Goal: Task Accomplishment & Management: Manage account settings

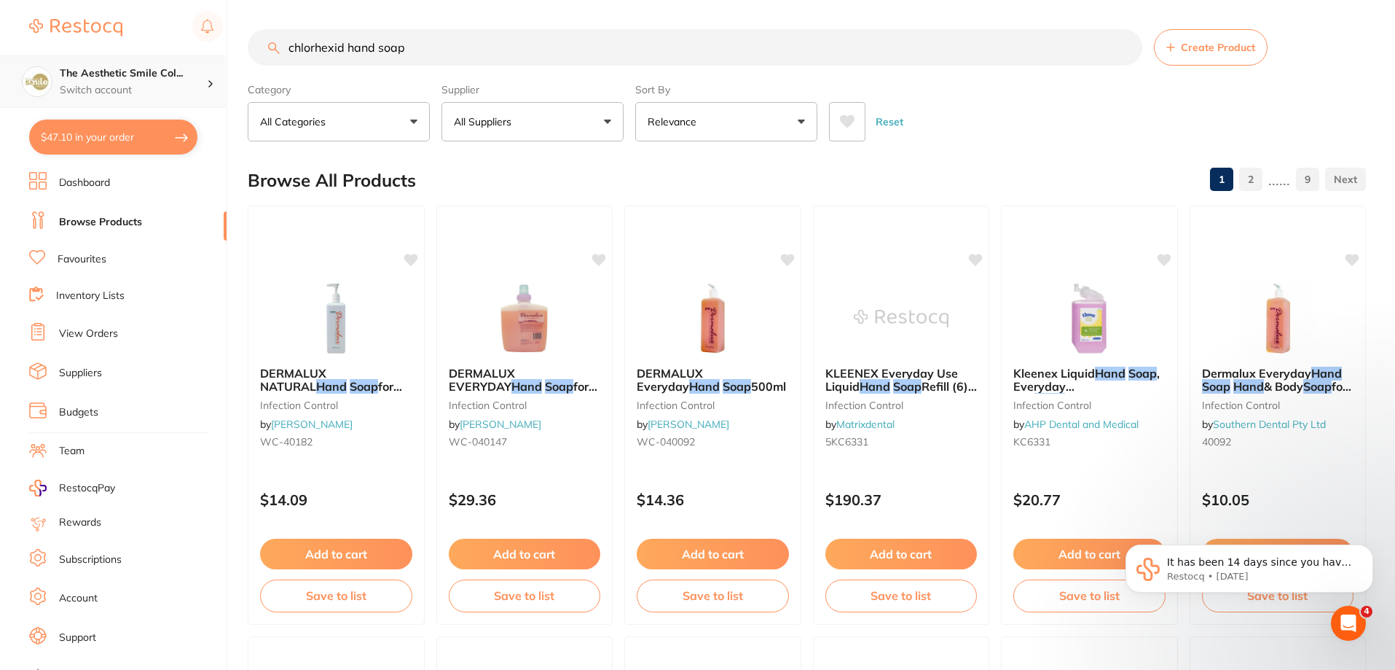
click at [136, 79] on h4 "The Aesthetic Smile Col..." at bounding box center [133, 73] width 147 height 15
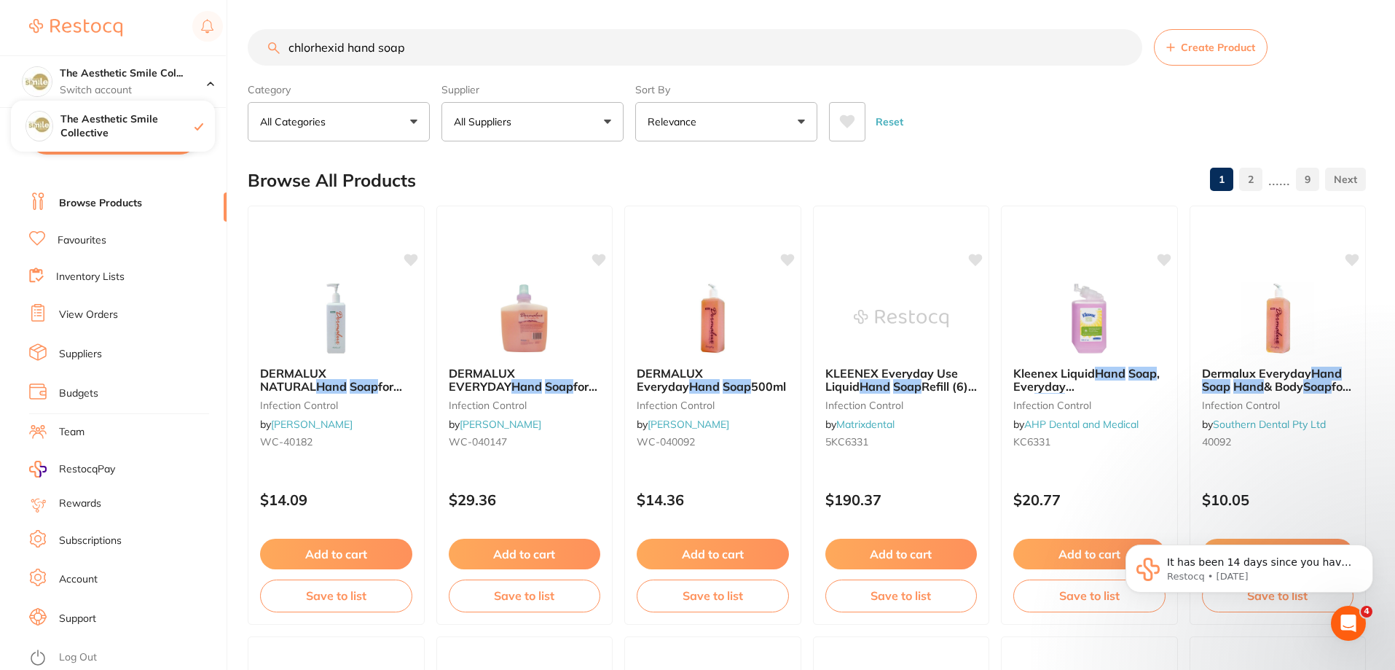
click at [93, 577] on link "Account" at bounding box center [78, 579] width 39 height 15
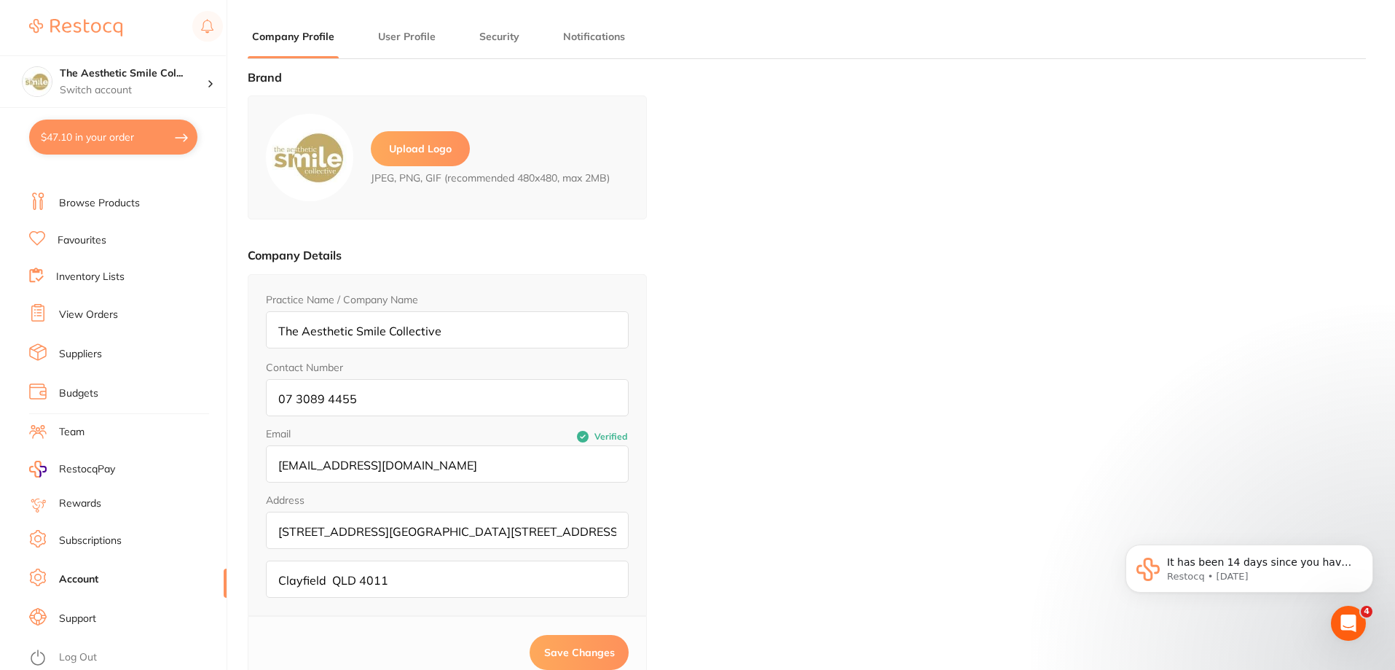
type input "[PERSON_NAME]"
type input "0730894455"
type input "[EMAIL_ADDRESS][DOMAIN_NAME]"
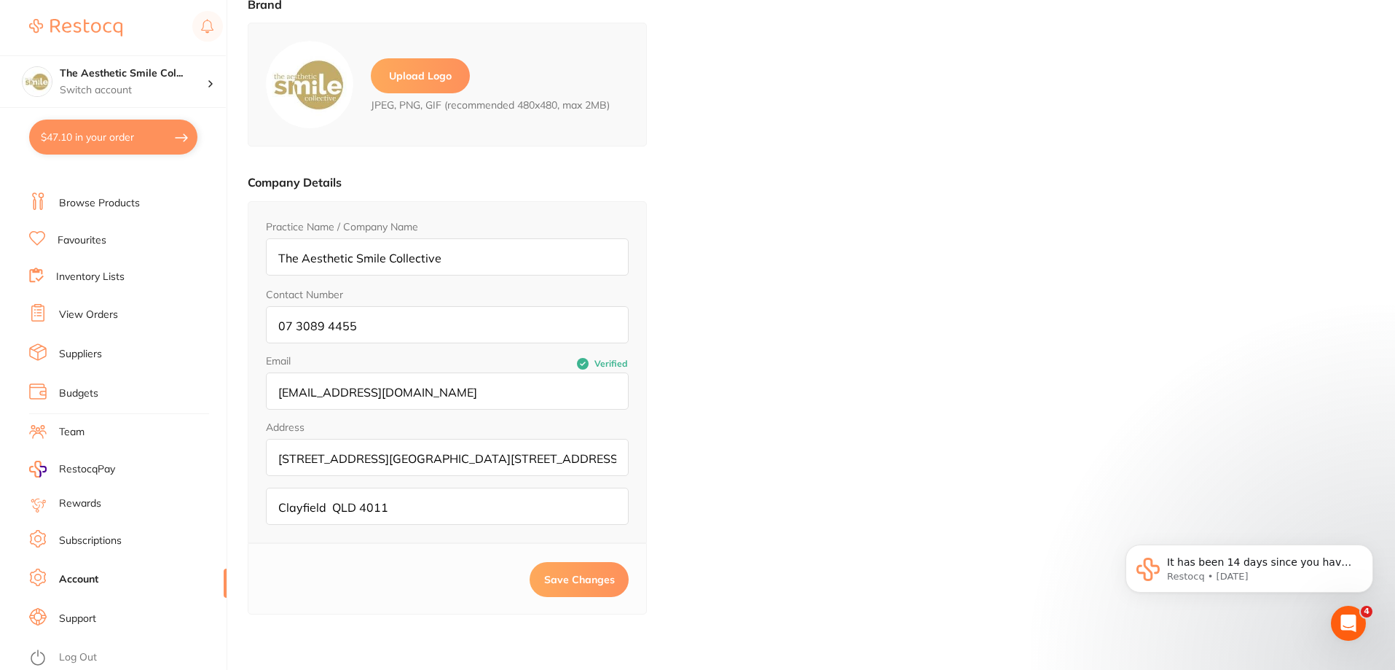
click at [93, 541] on link "Subscriptions" at bounding box center [90, 540] width 63 height 15
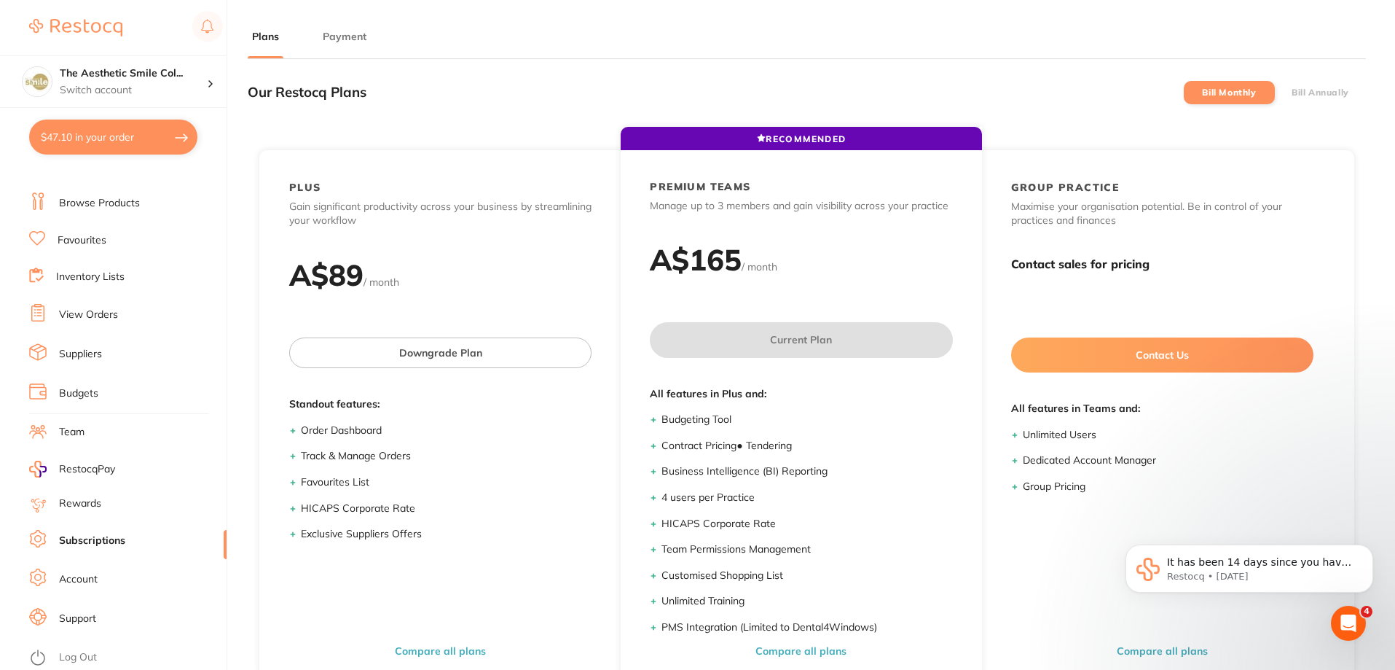
click at [1239, 93] on label "Bill Monthly" at bounding box center [1229, 92] width 54 height 10
click at [1202, 93] on input "Bill Monthly" at bounding box center [1202, 93] width 0 height 0
click at [350, 35] on button "Payment" at bounding box center [344, 37] width 52 height 14
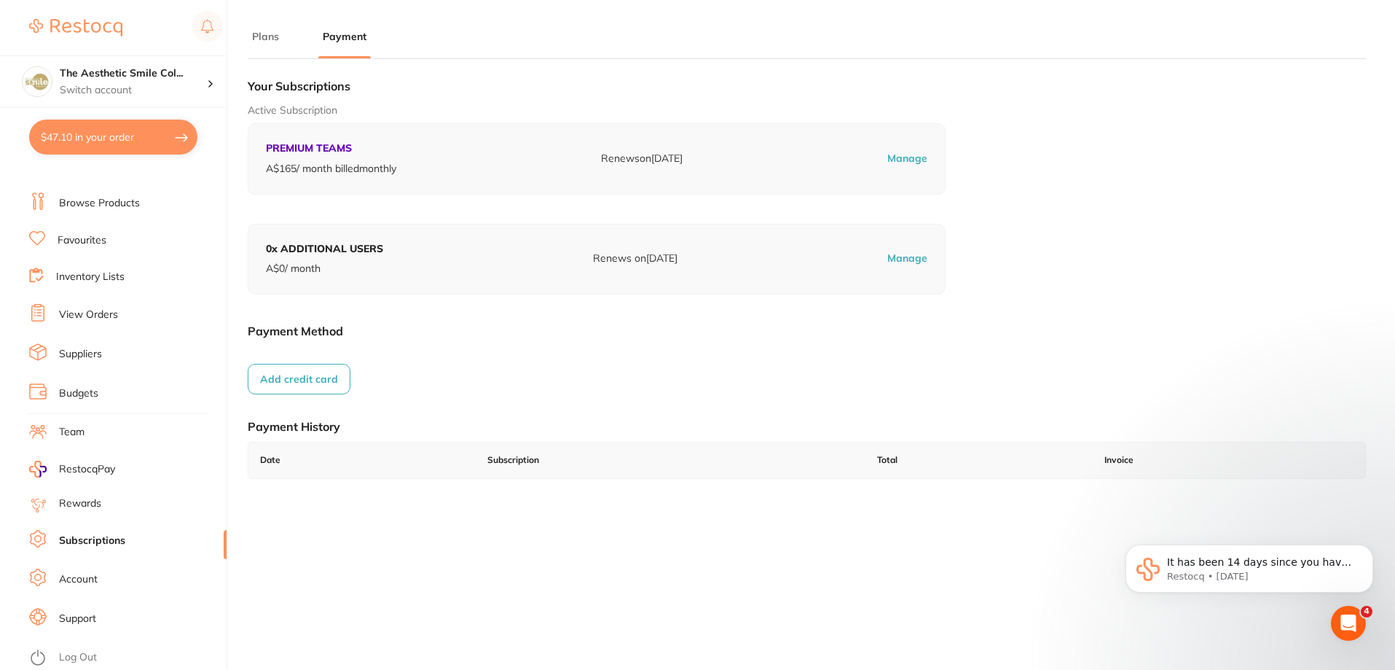
click at [320, 374] on button "Add credit card" at bounding box center [299, 379] width 103 height 31
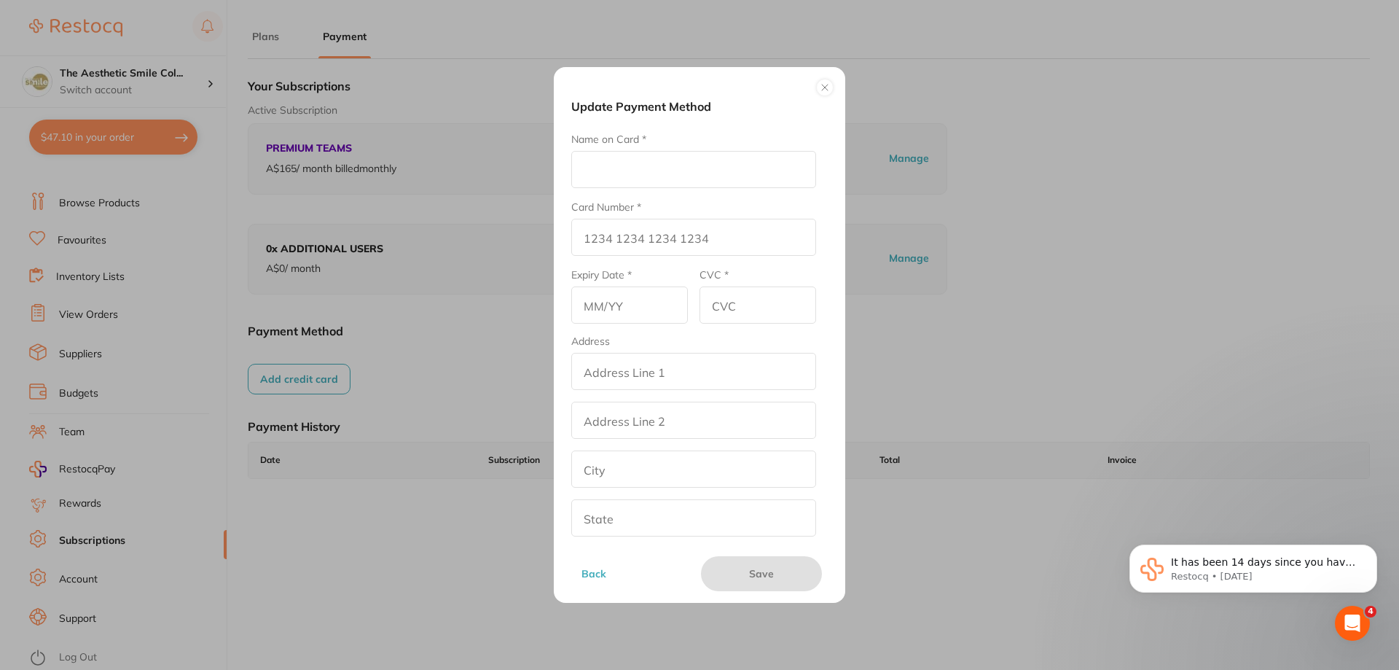
click at [637, 181] on input "Name on Card *" at bounding box center [693, 169] width 245 height 37
type input "[PERSON_NAME]"
type input "[CREDIT_CARD_NUMBER]"
click at [615, 305] on input "text" at bounding box center [629, 304] width 117 height 37
type input "09/28"
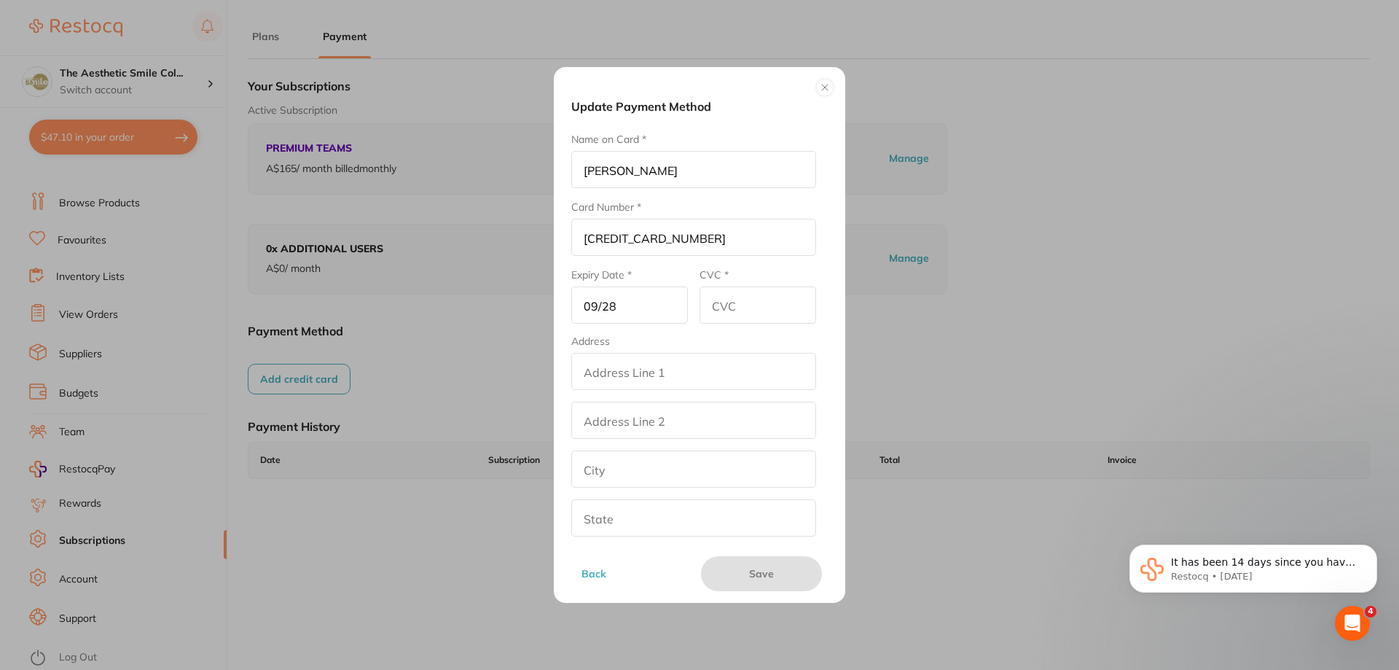
click at [712, 308] on input "CVC *" at bounding box center [758, 304] width 117 height 37
type input "464"
click at [650, 359] on input "addressLineOne" at bounding box center [693, 371] width 245 height 37
type input "[STREET_ADDRESS][GEOGRAPHIC_DATA][STREET_ADDRESS]"
type input "Clayfield"
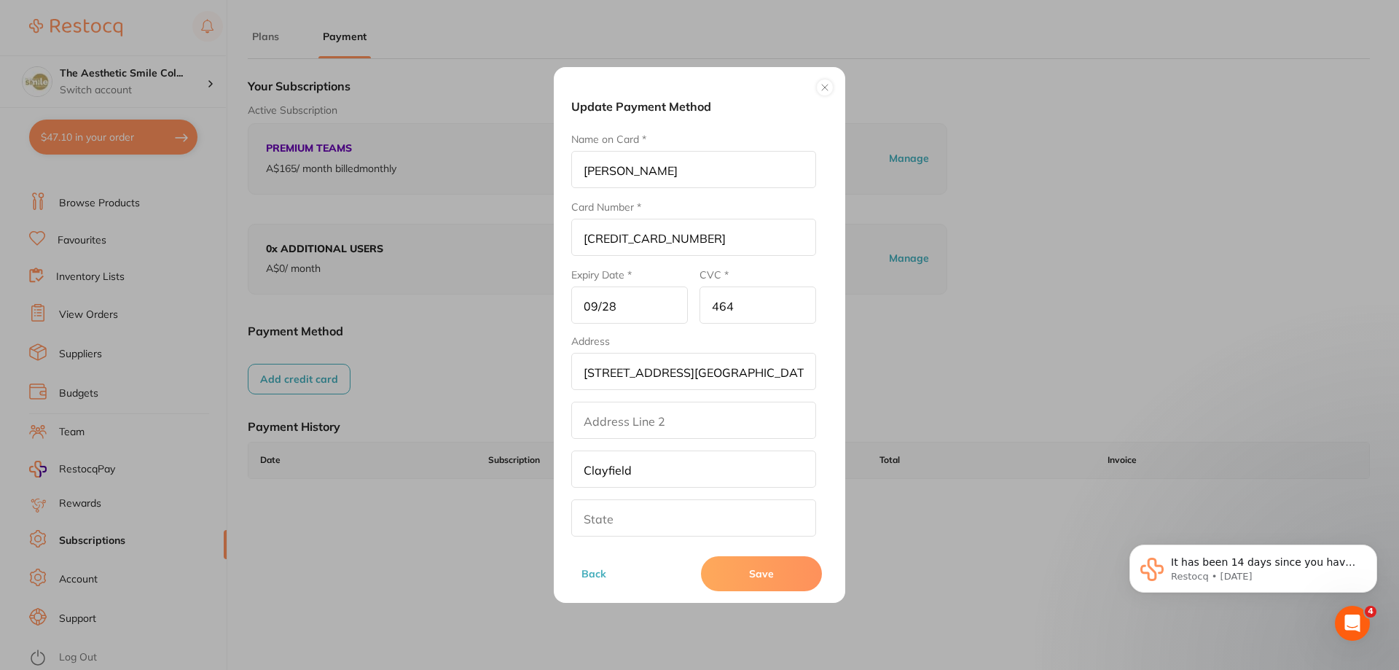
type input "[GEOGRAPHIC_DATA]"
type input "4011"
click at [732, 565] on button "Save" at bounding box center [761, 573] width 121 height 35
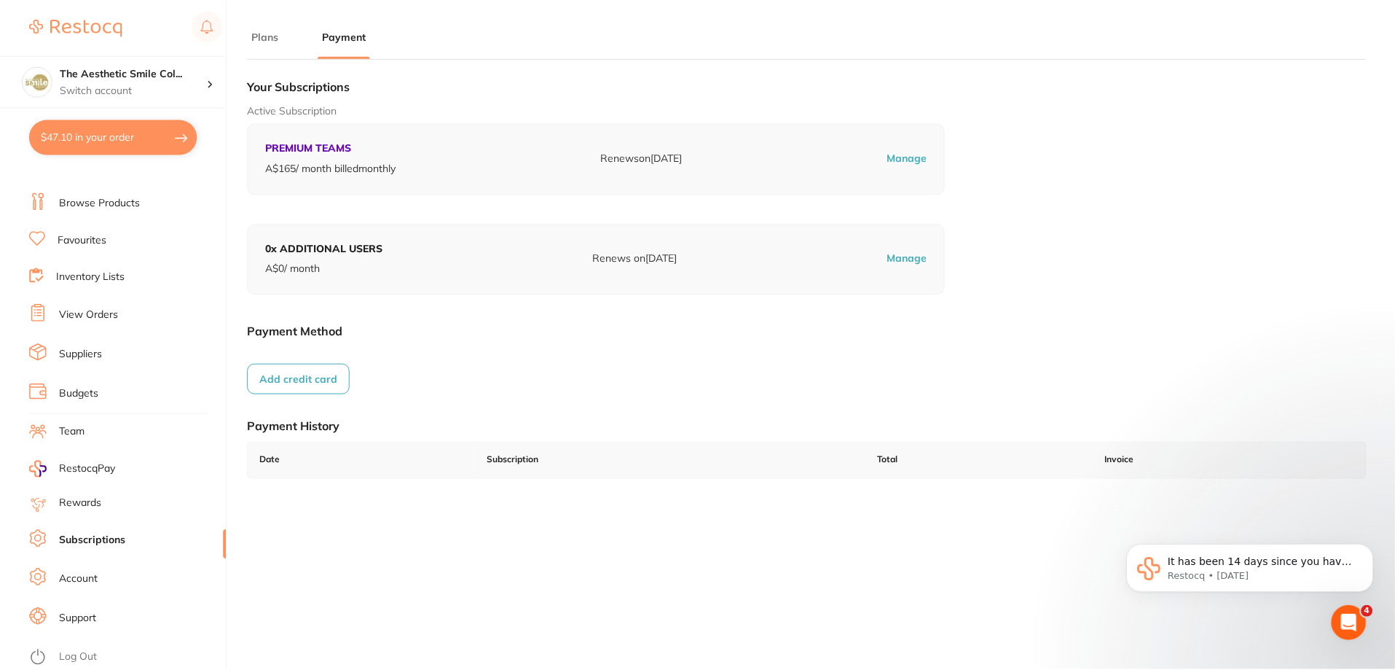
scroll to position [73, 0]
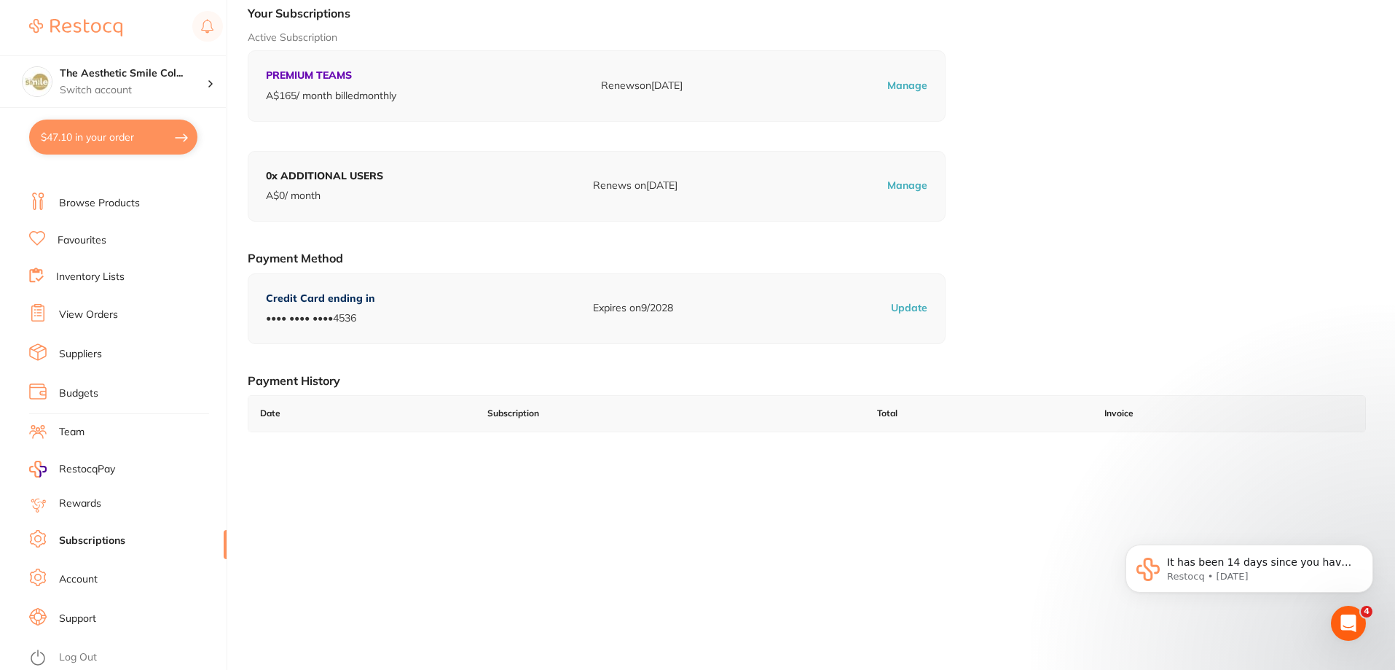
click at [100, 431] on li "Team" at bounding box center [127, 432] width 197 height 22
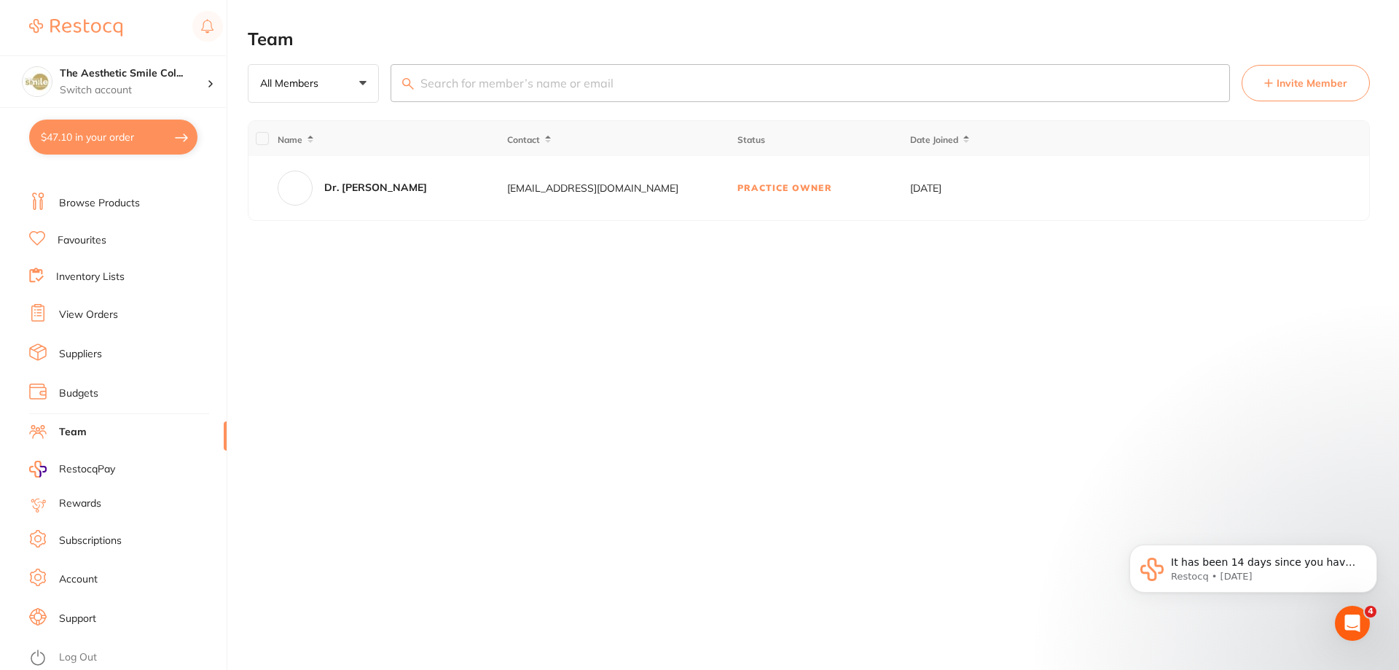
click at [1319, 82] on span "Invite Member" at bounding box center [1312, 83] width 71 height 15
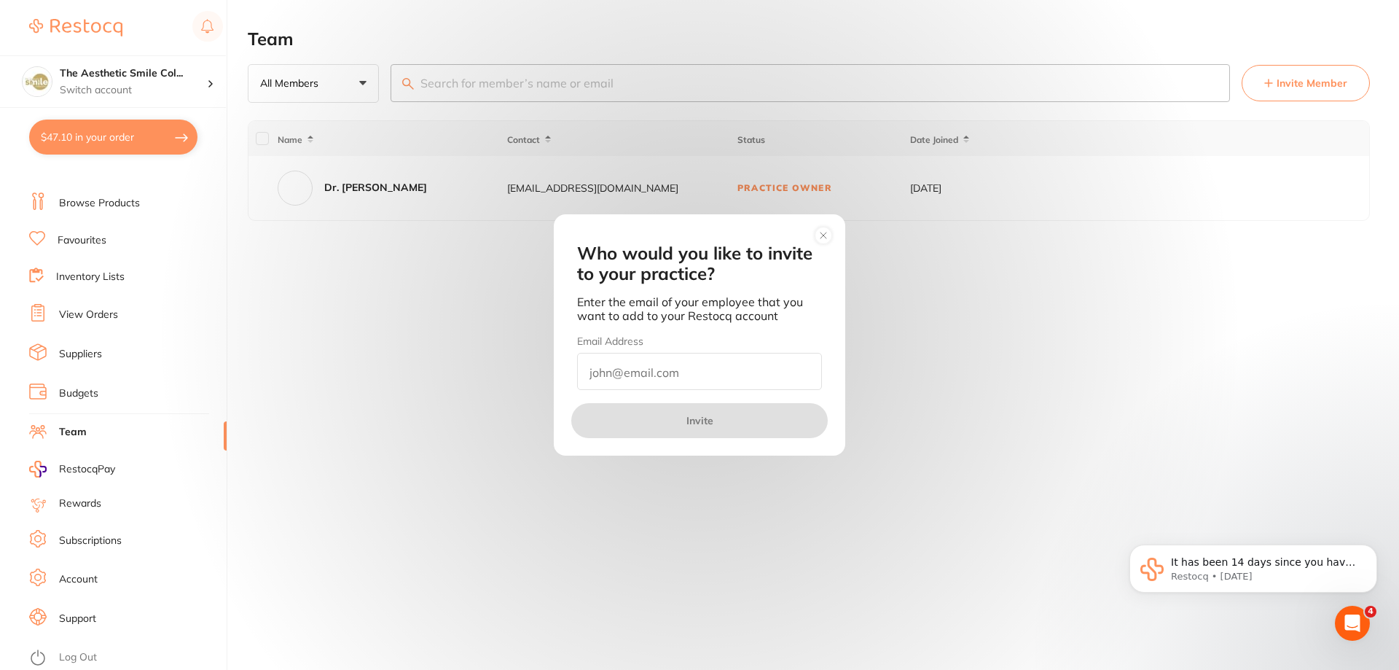
click at [622, 372] on input "email" at bounding box center [699, 371] width 245 height 37
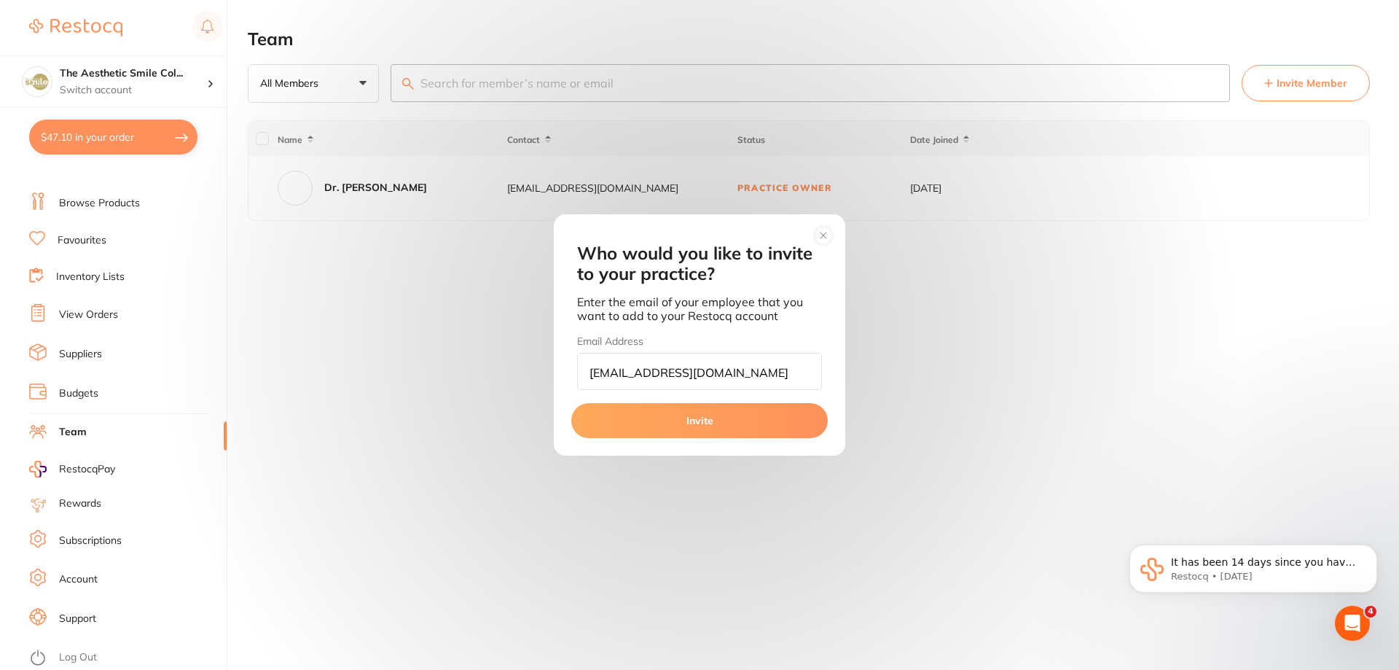
type input "[EMAIL_ADDRESS][DOMAIN_NAME]"
click at [729, 425] on button "Invite" at bounding box center [699, 420] width 256 height 35
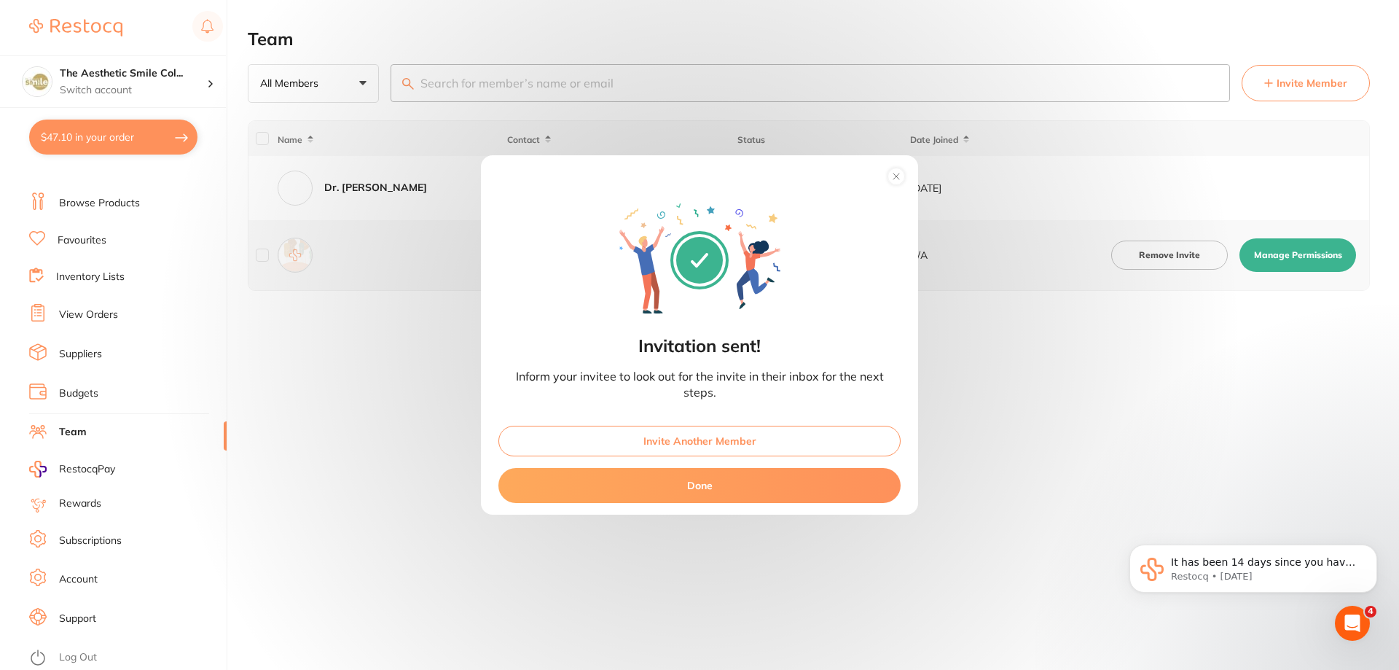
click at [665, 439] on button "Invite Another Member" at bounding box center [699, 441] width 402 height 31
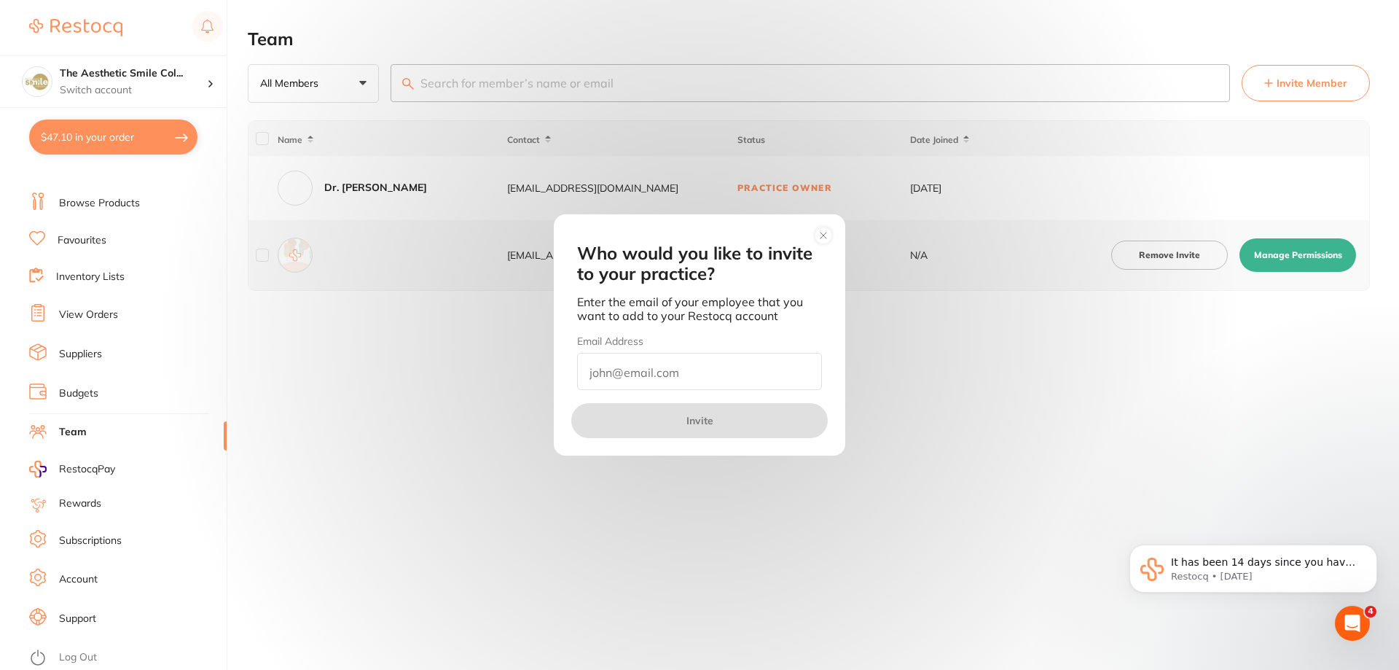
click at [655, 382] on input "email" at bounding box center [699, 371] width 245 height 37
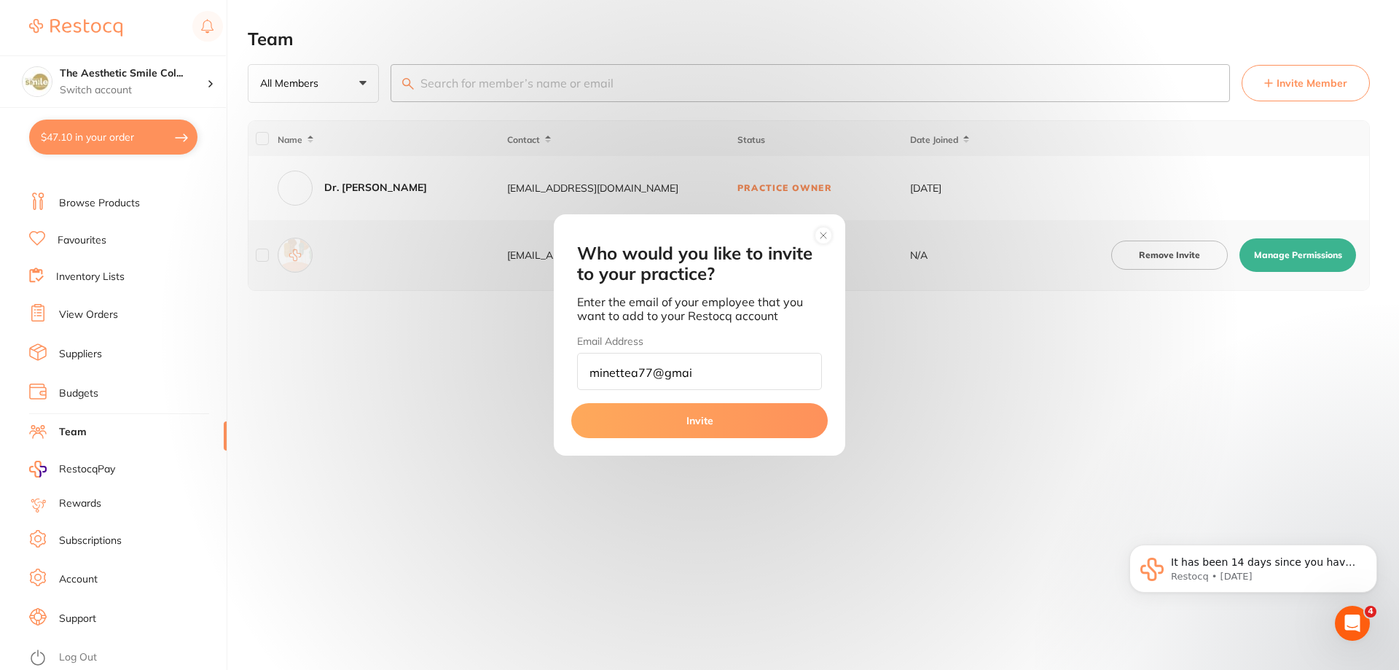
type input "[EMAIL_ADDRESS][DOMAIN_NAME]"
click at [705, 412] on button "Invite" at bounding box center [699, 420] width 256 height 35
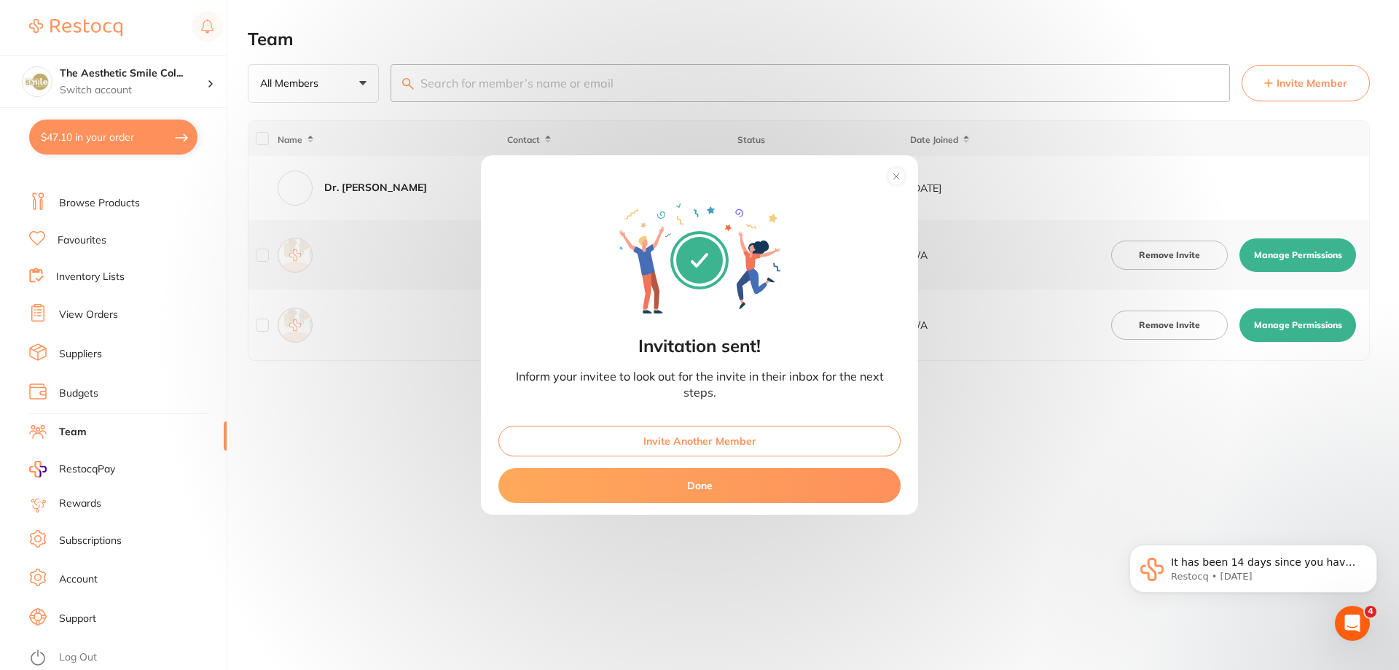
click at [897, 173] on circle at bounding box center [896, 176] width 17 height 17
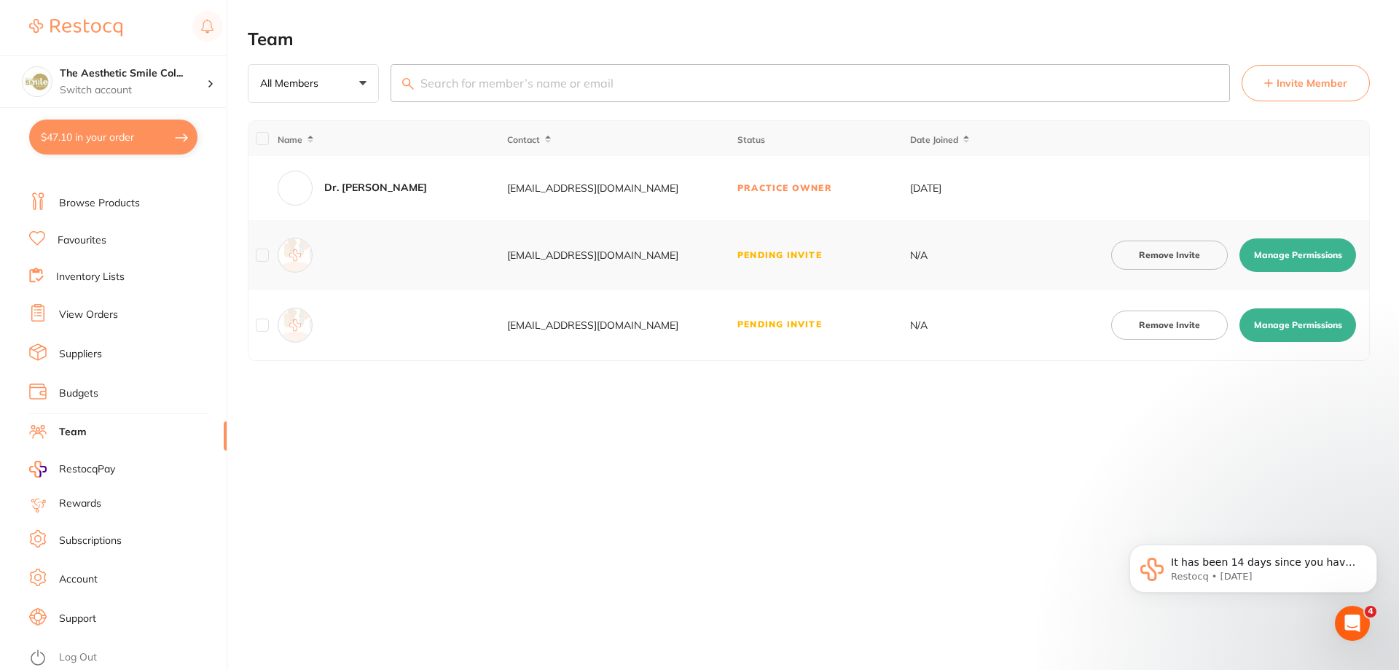
click at [84, 365] on ul "Dashboard Browse Products Favourites Inventory Lists View Orders Suppliers Budg…" at bounding box center [127, 404] width 197 height 503
click at [84, 359] on link "Suppliers" at bounding box center [80, 354] width 43 height 15
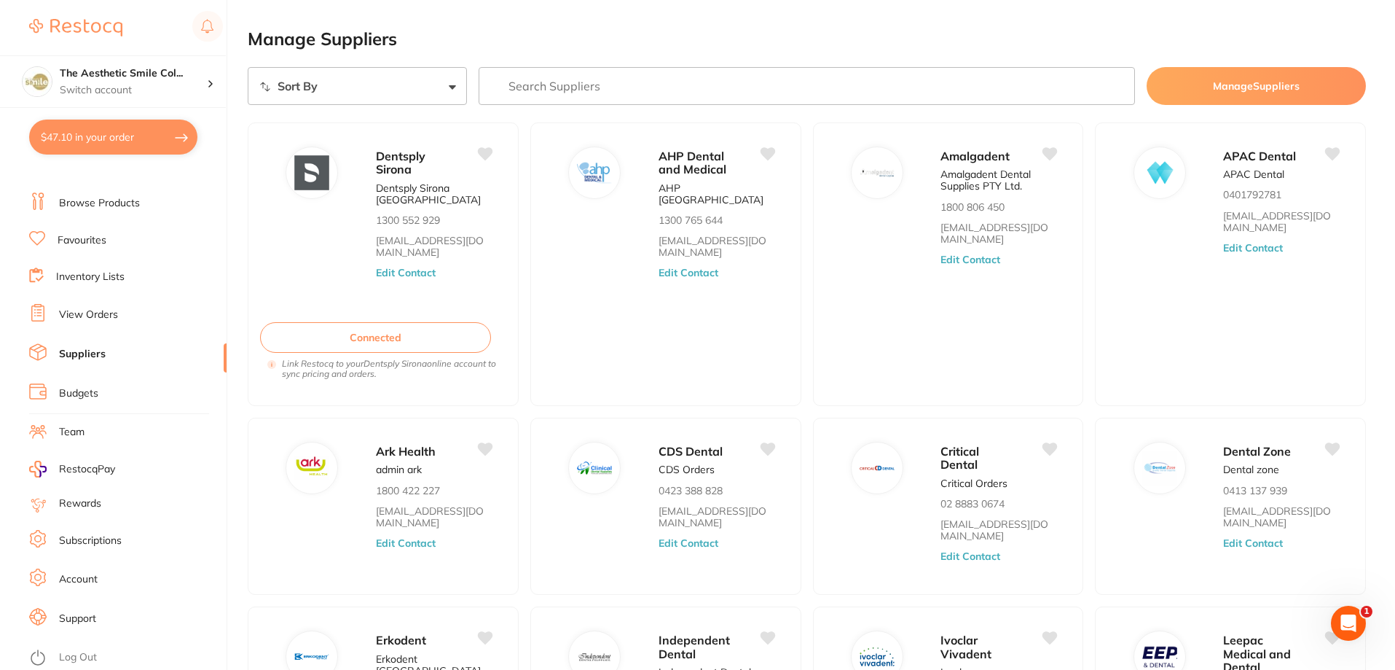
click at [92, 312] on link "View Orders" at bounding box center [88, 315] width 59 height 15
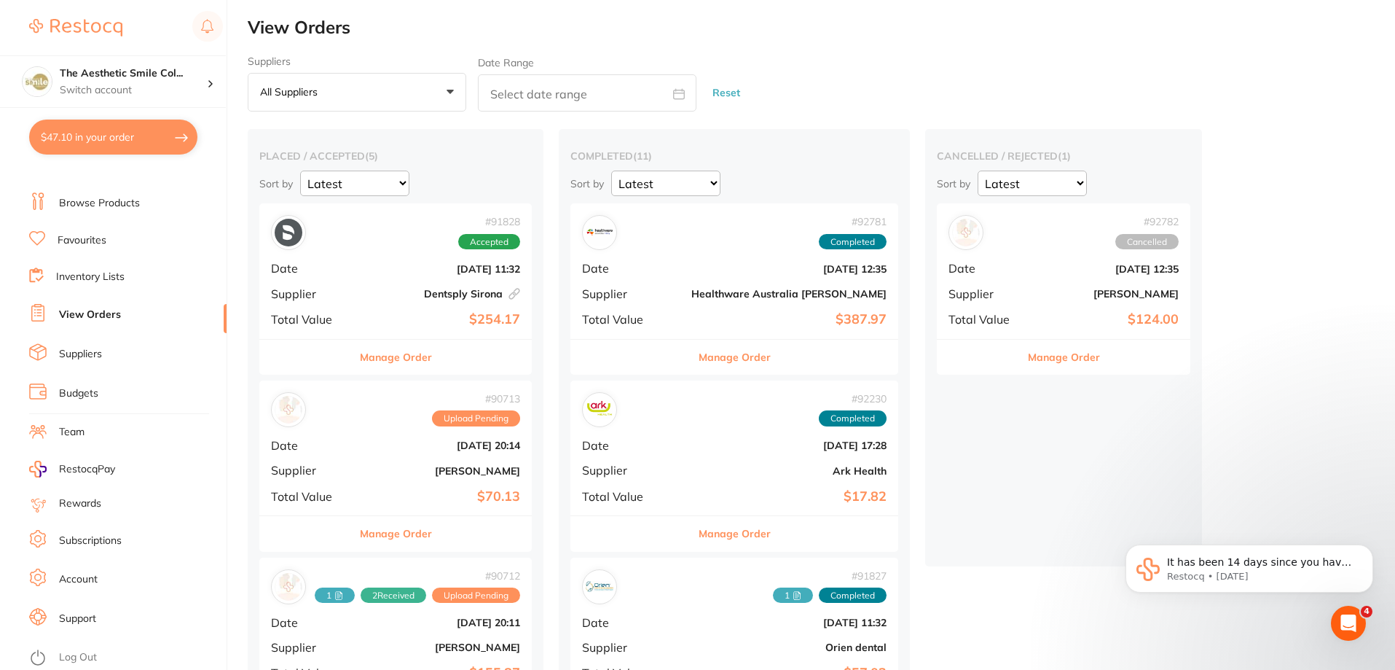
click at [104, 197] on link "Browse Products" at bounding box center [99, 203] width 81 height 15
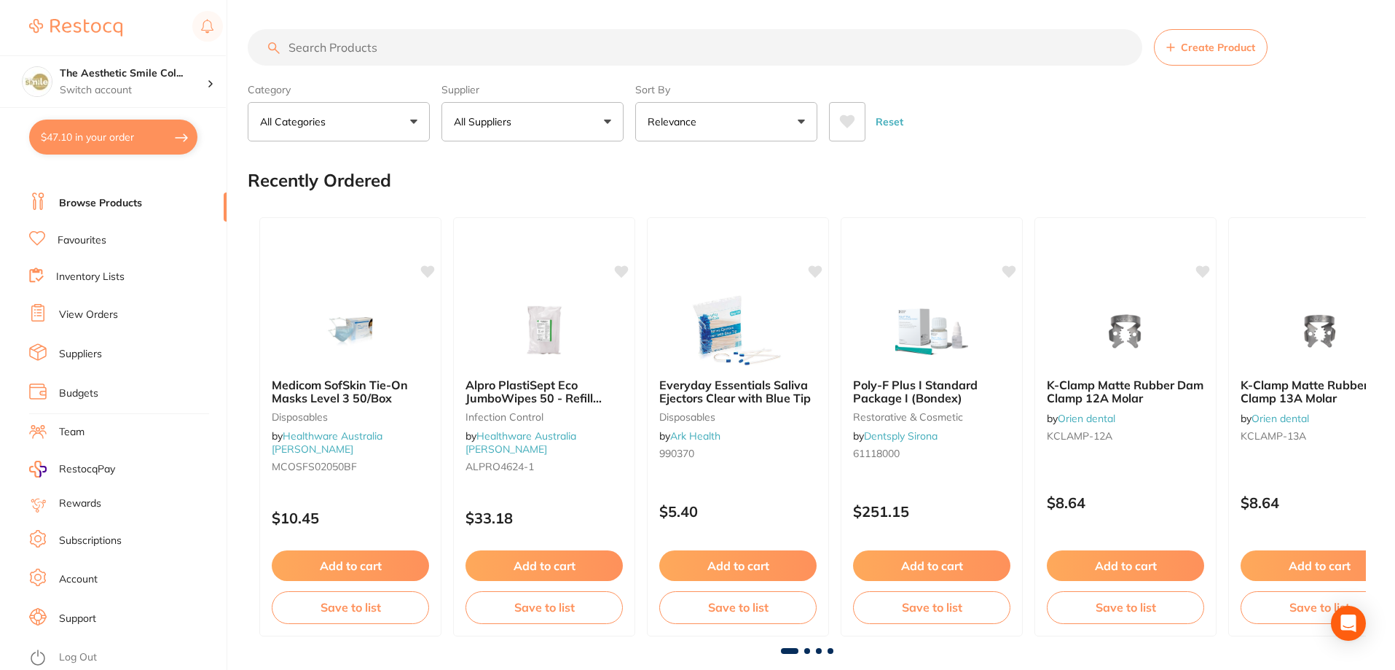
click at [120, 133] on button "$47.10 in your order" at bounding box center [113, 137] width 168 height 35
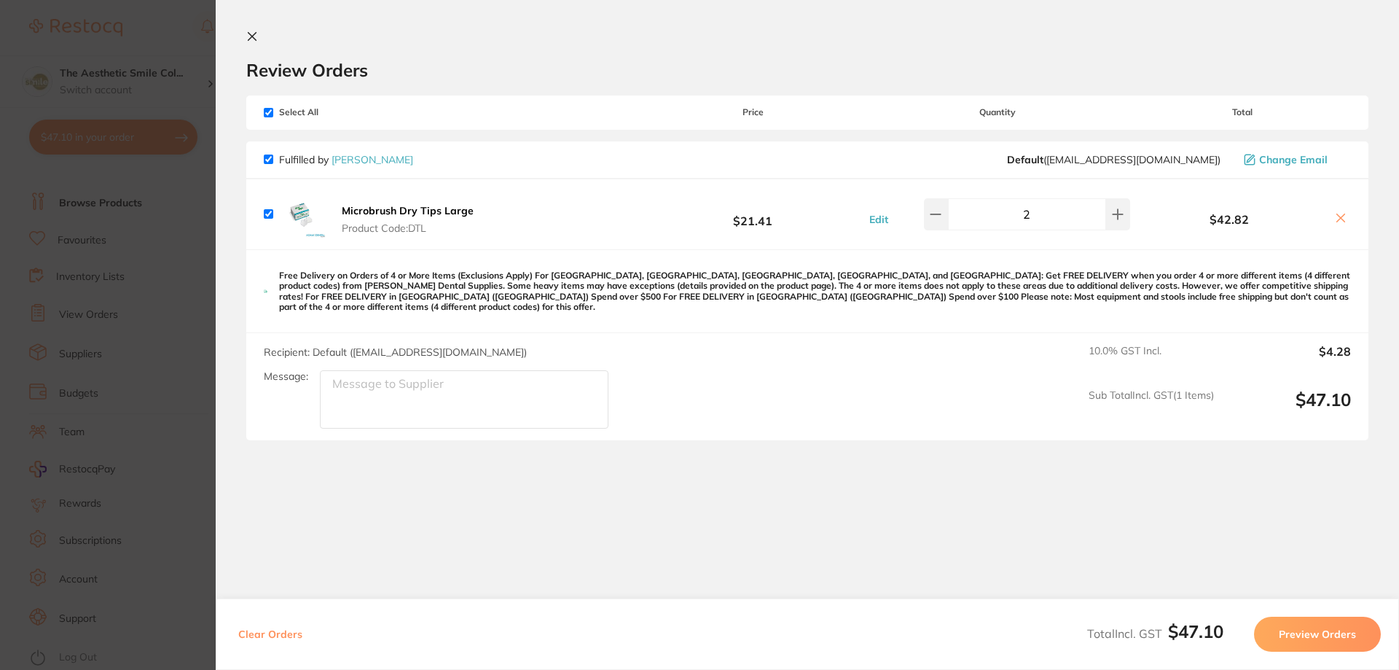
click at [184, 200] on section "Update RRP Set your pre negotiated price for this item. Item Agreed RRP (excl. …" at bounding box center [699, 335] width 1399 height 670
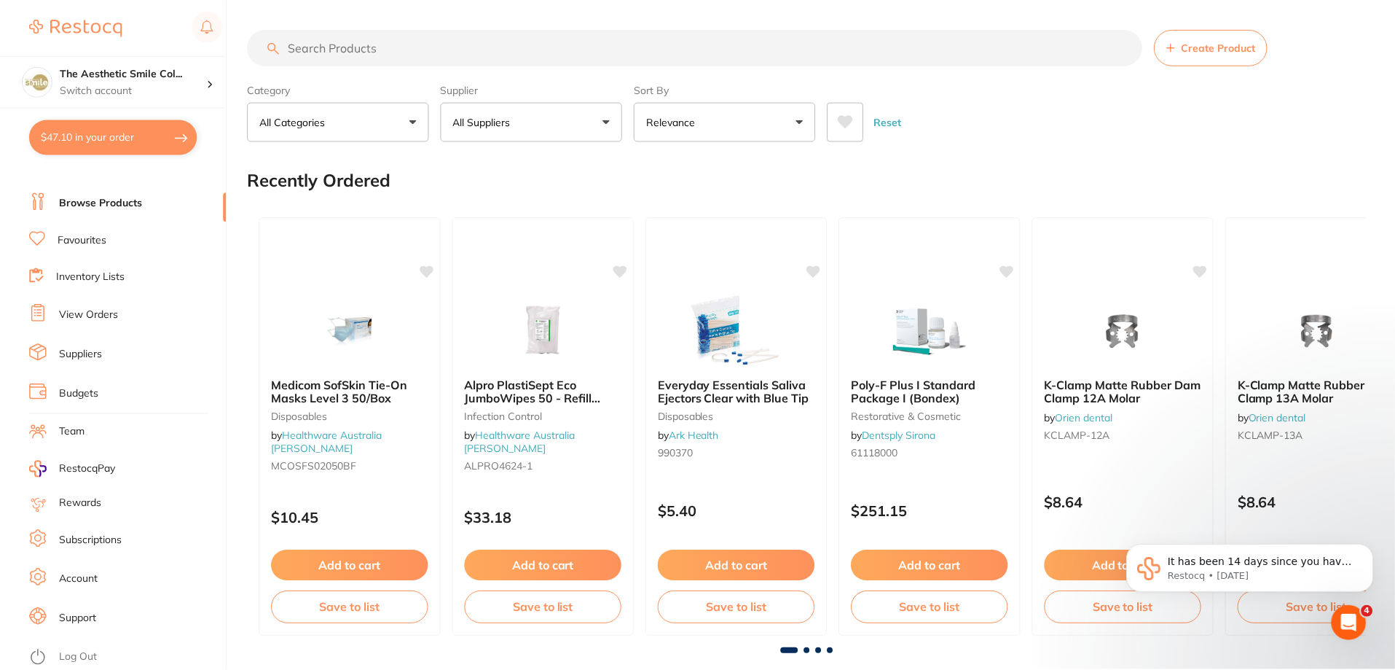
scroll to position [73, 0]
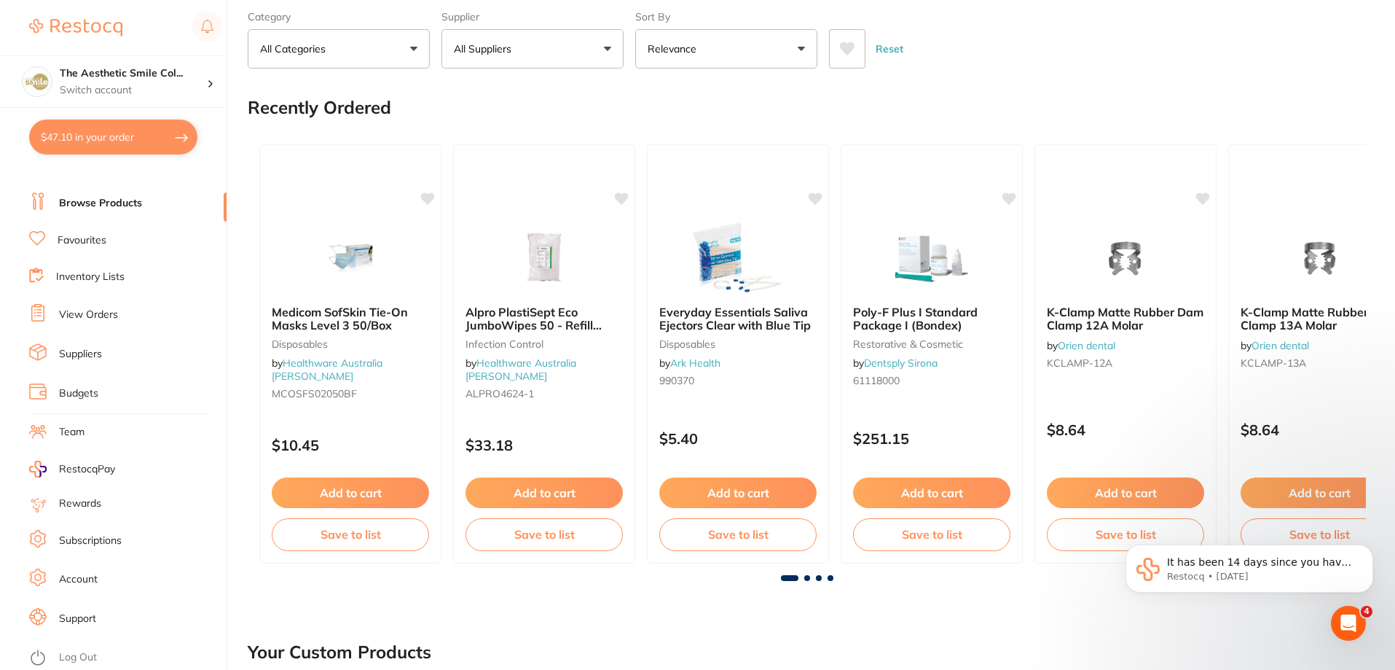
click at [95, 282] on link "Inventory Lists" at bounding box center [90, 277] width 68 height 15
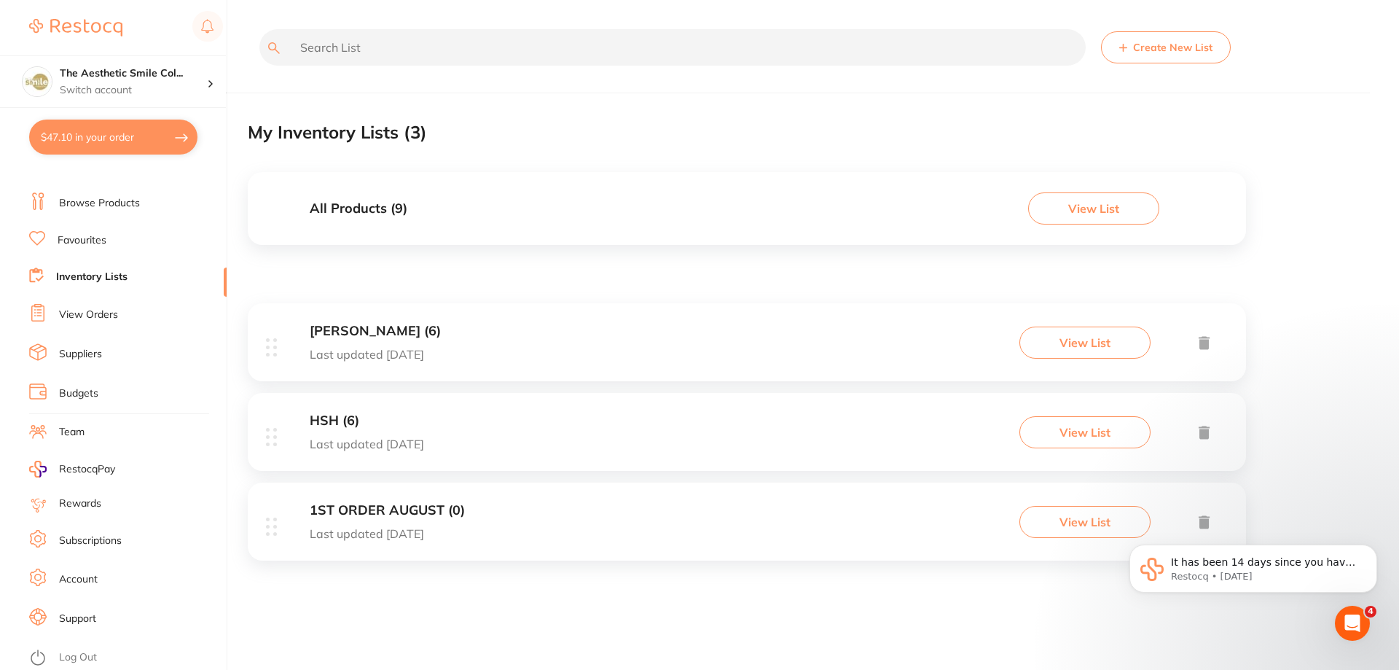
click at [85, 497] on link "Rewards" at bounding box center [80, 503] width 42 height 15
